Goal: Information Seeking & Learning: Learn about a topic

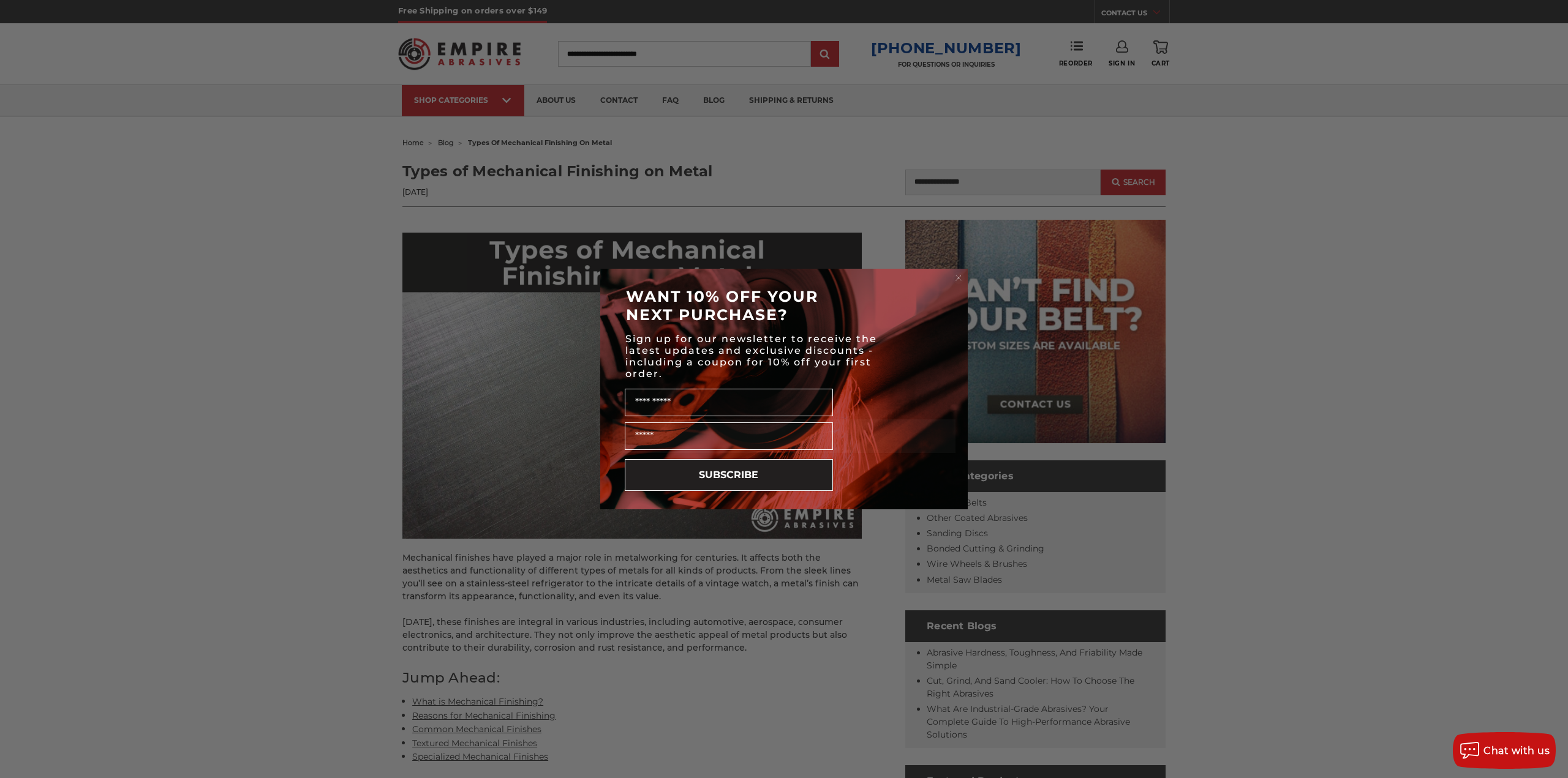
click at [820, 165] on div "Close dialog WANT 10% OFF YOUR NEXT PURCHASE? Sign up for our newsletter to rec…" at bounding box center [784, 389] width 1568 height 778
click at [963, 276] on circle "Close dialog" at bounding box center [958, 278] width 11 height 11
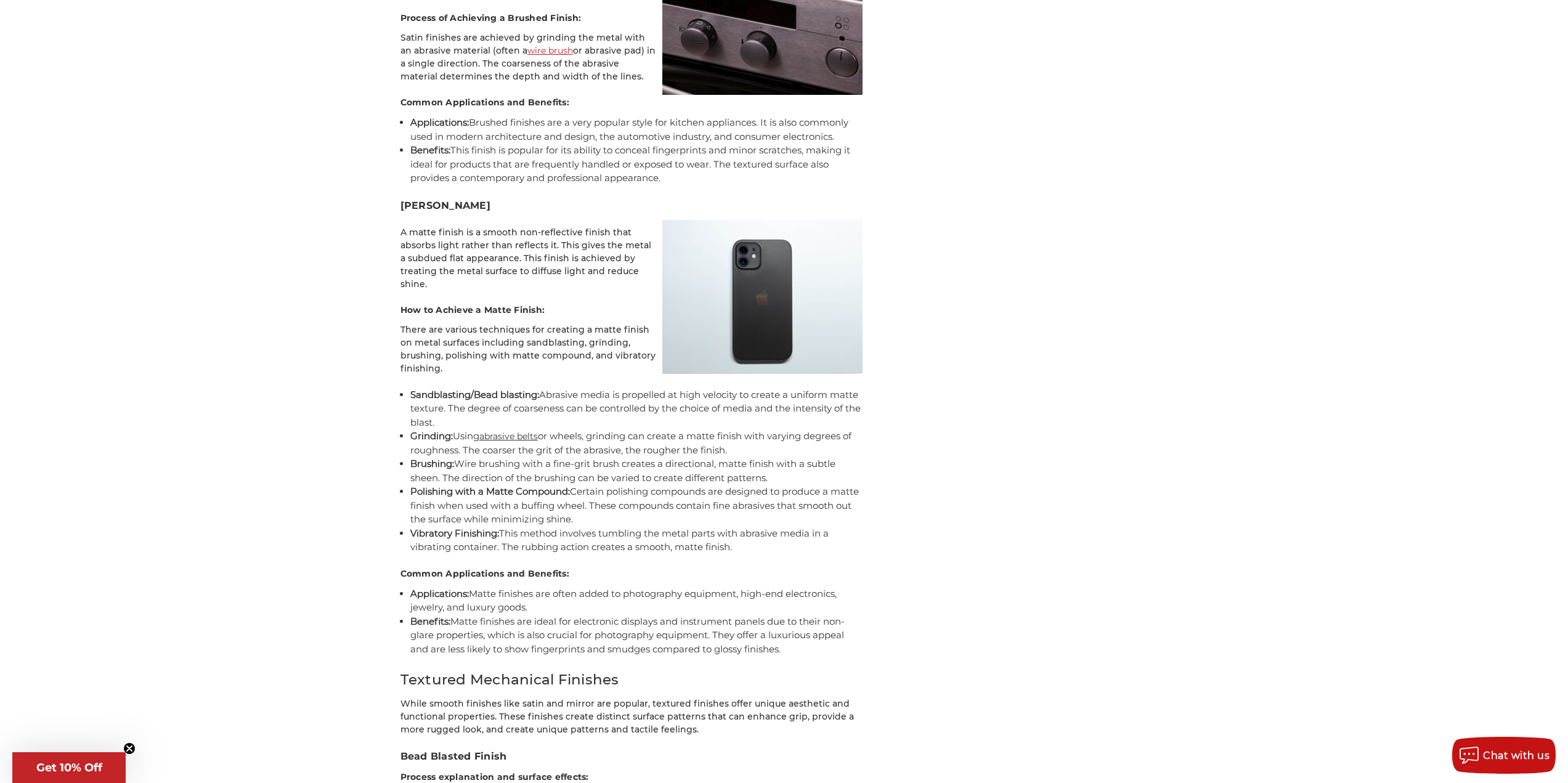
scroll to position [2578, 0]
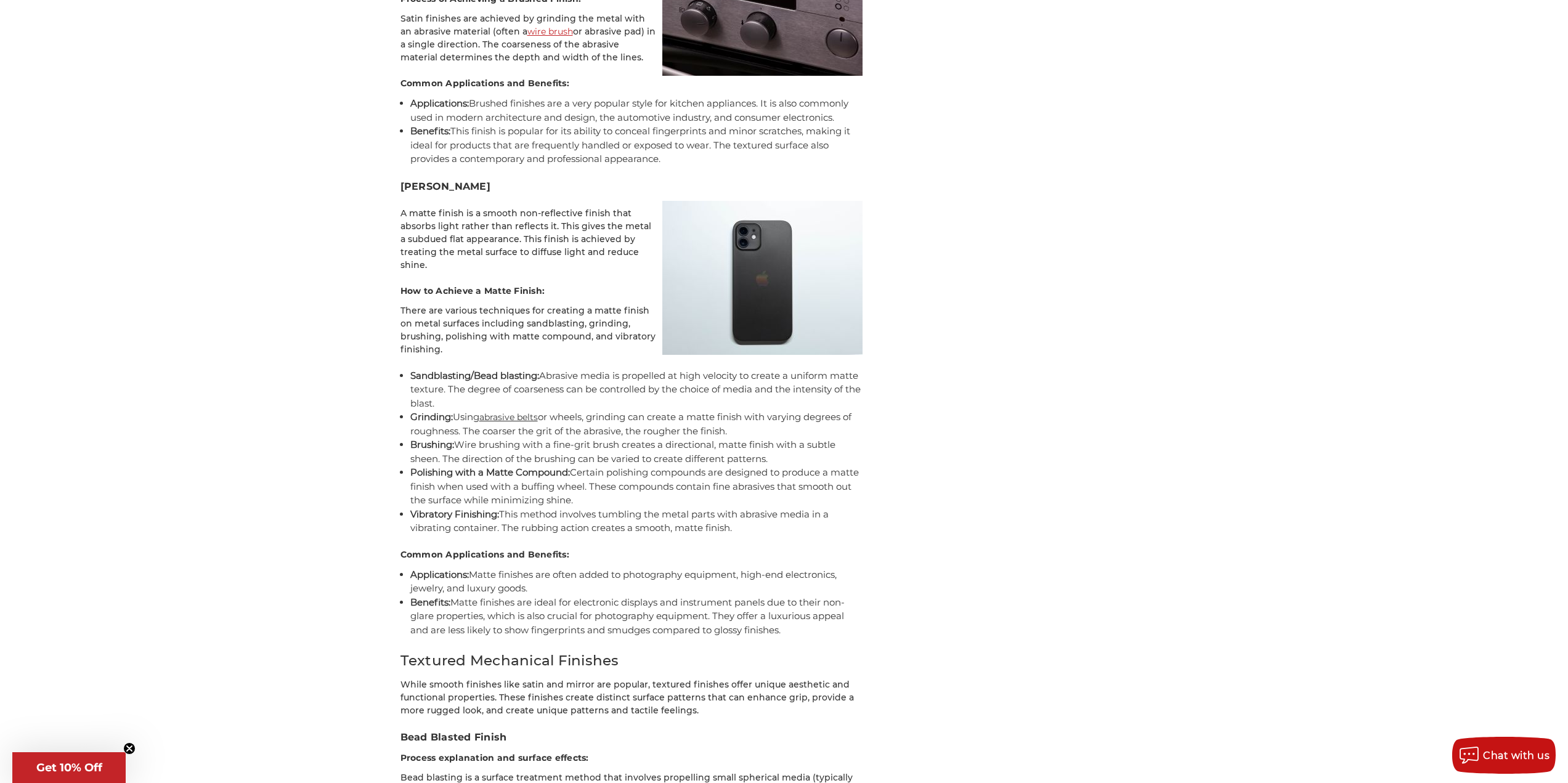
click at [630, 421] on li "Grinding: Using abrasive belts or wheels, grinding can create a matte finish wi…" at bounding box center [636, 424] width 453 height 28
click at [635, 443] on li "Brushing: Wire brushing with a fine-grit brush creates a directional, matte fin…" at bounding box center [636, 452] width 453 height 28
click at [631, 446] on li "Brushing: Wire brushing with a fine-grit brush creates a directional, matte fin…" at bounding box center [636, 452] width 453 height 28
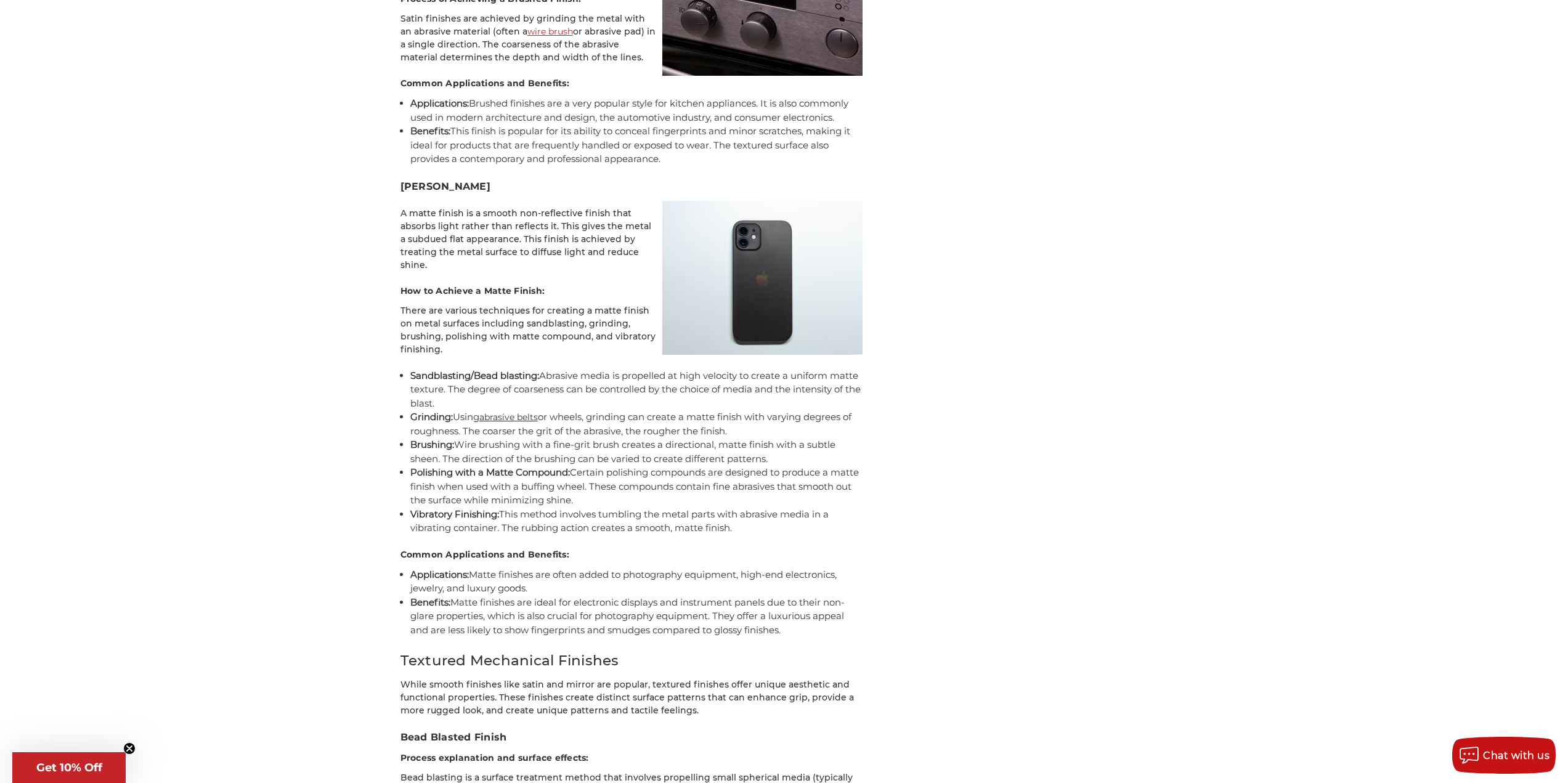
click at [631, 446] on li "Brushing: Wire brushing with a fine-grit brush creates a directional, matte fin…" at bounding box center [636, 452] width 453 height 28
click at [611, 443] on li "Brushing: Wire brushing with a fine-grit brush creates a directional, matte fin…" at bounding box center [636, 452] width 453 height 28
click at [569, 440] on li "Brushing: Wire brushing with a fine-grit brush creates a directional, matte fin…" at bounding box center [636, 452] width 453 height 28
click at [581, 440] on li "Brushing: Wire brushing with a fine-grit brush creates a directional, matte fin…" at bounding box center [636, 452] width 453 height 28
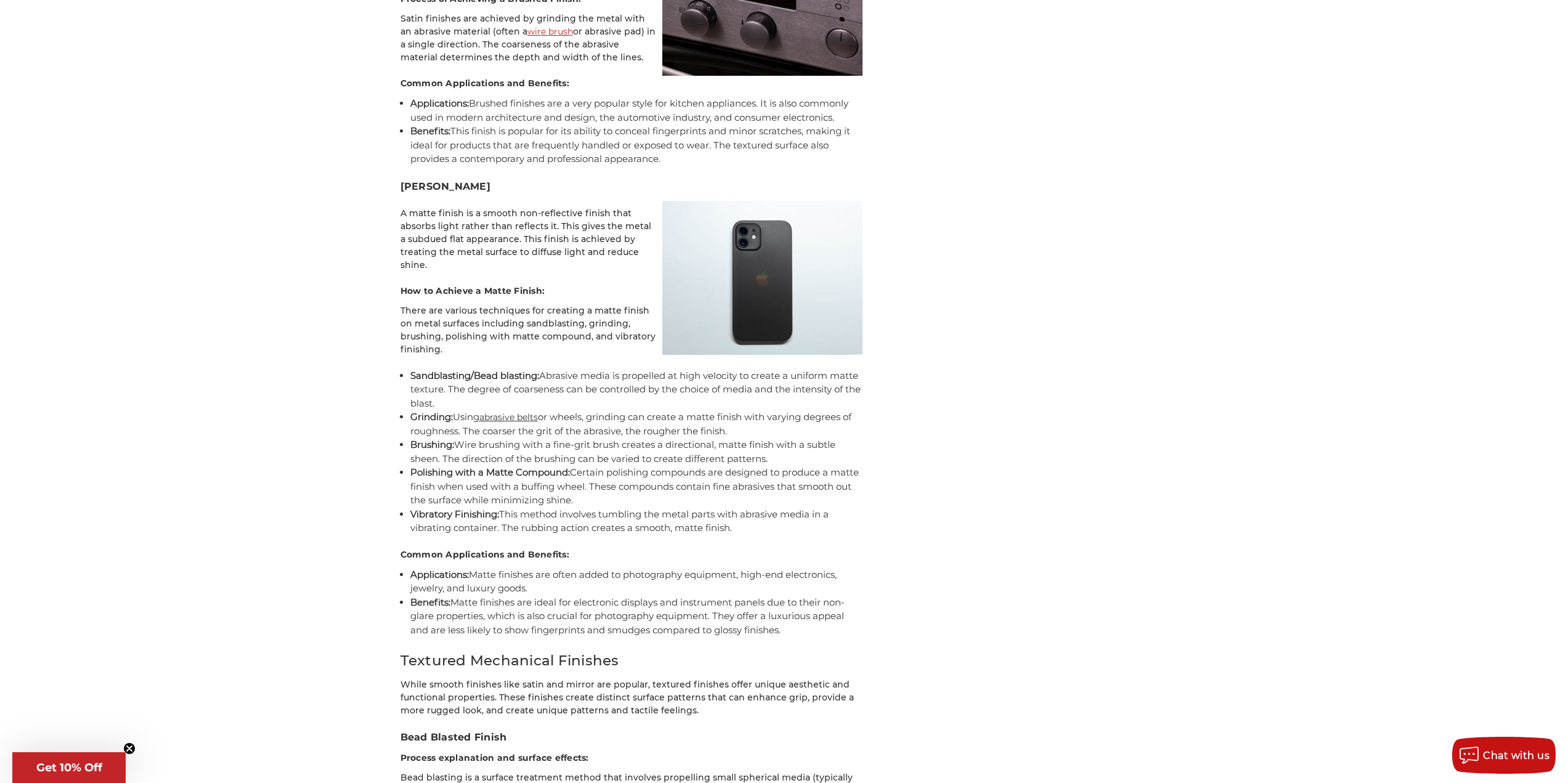
click at [643, 476] on li "Polishing with a Matte Compound: Certain polishing compounds are designed to pr…" at bounding box center [636, 487] width 453 height 42
click at [645, 484] on li "Polishing with a Matte Compound: Certain polishing compounds are designed to pr…" at bounding box center [636, 487] width 453 height 42
click at [1031, 108] on aside "Related Products Shop Categories Sanding Belts Other Coated Abrasives Sanding D…" at bounding box center [1036, 133] width 261 height 4979
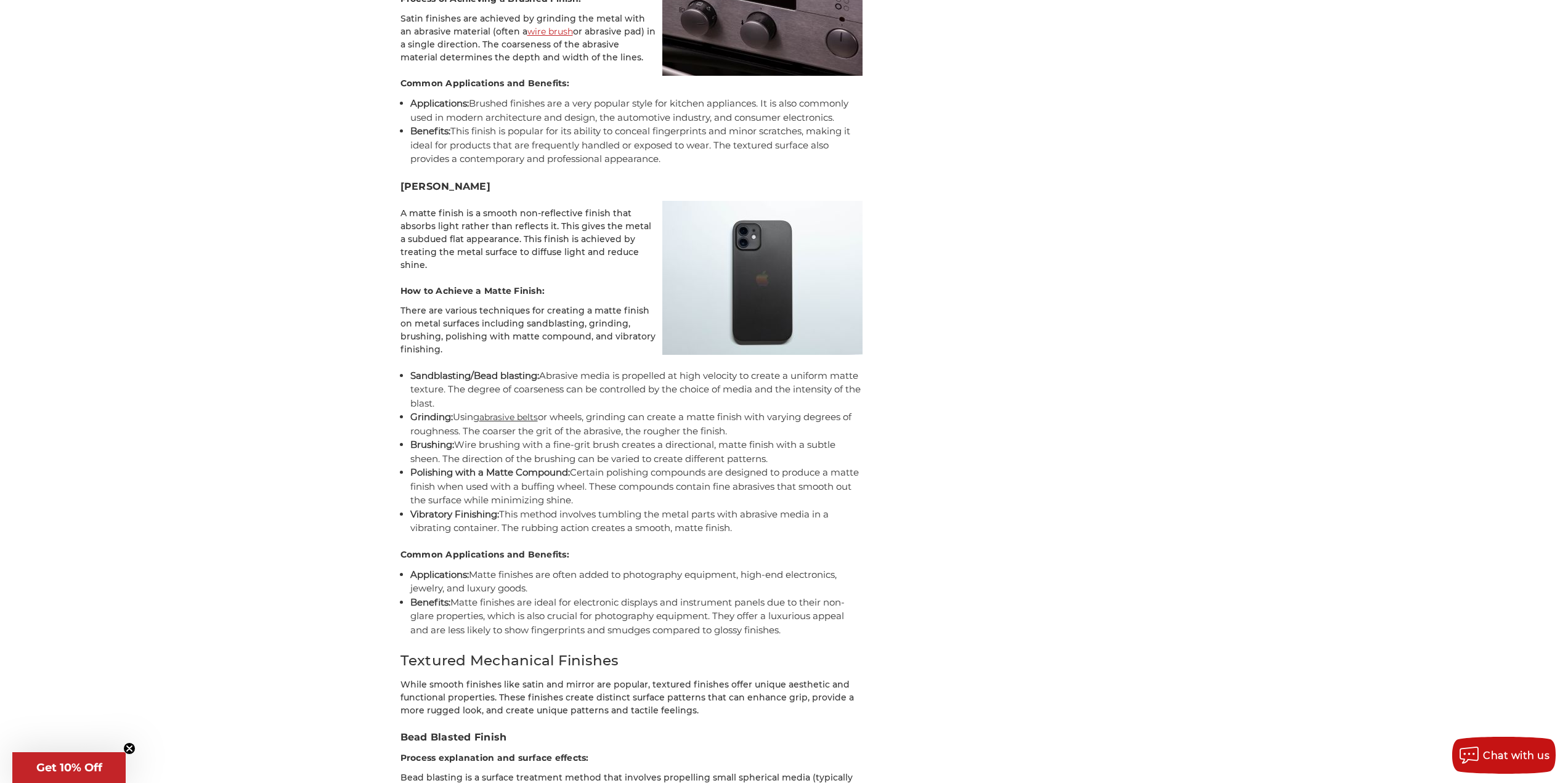
click at [1031, 108] on aside "Related Products Shop Categories Sanding Belts Other Coated Abrasives Sanding D…" at bounding box center [1036, 133] width 261 height 4979
